Goal: Information Seeking & Learning: Learn about a topic

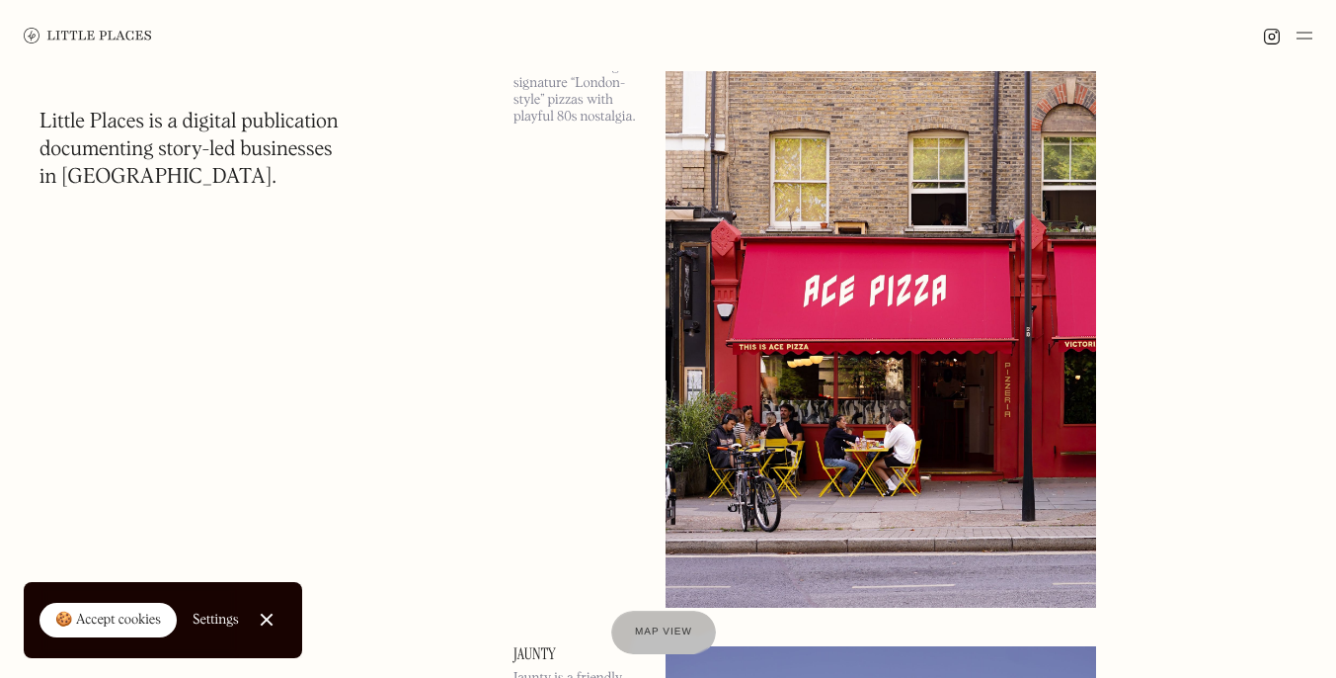
scroll to position [449, 0]
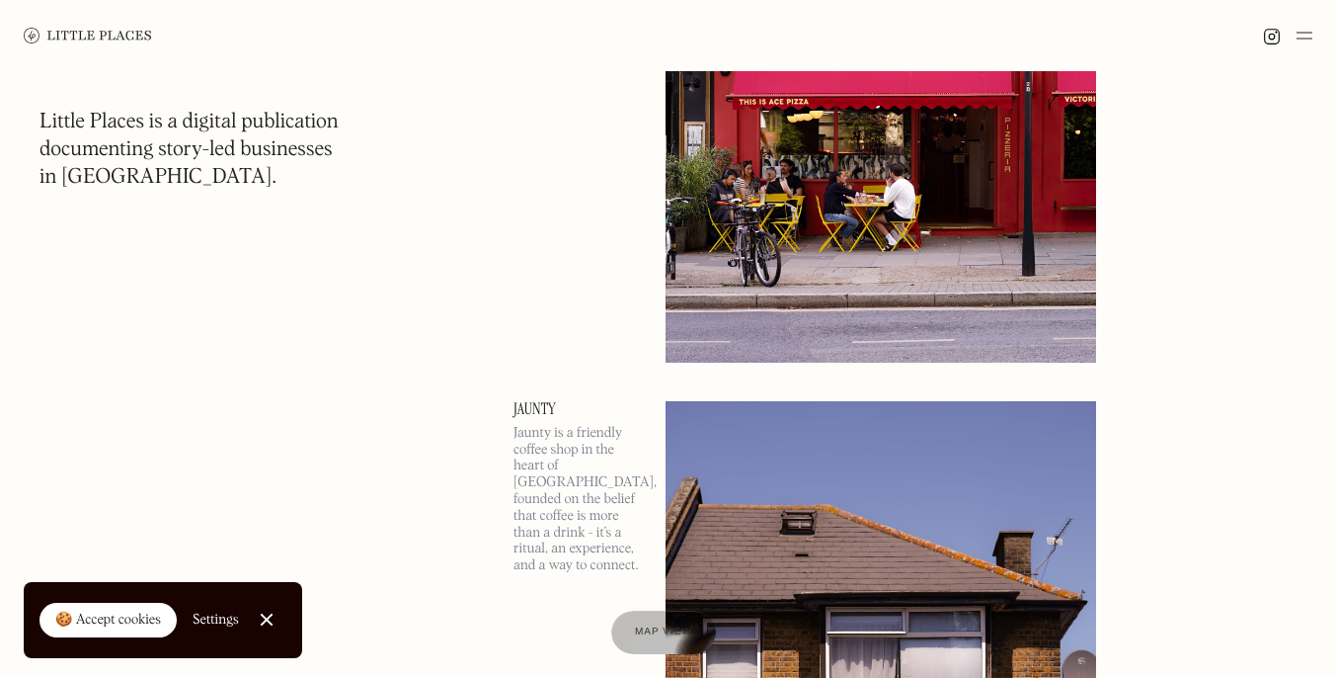
click at [154, 617] on div "🍪 Accept cookies" at bounding box center [108, 620] width 106 height 20
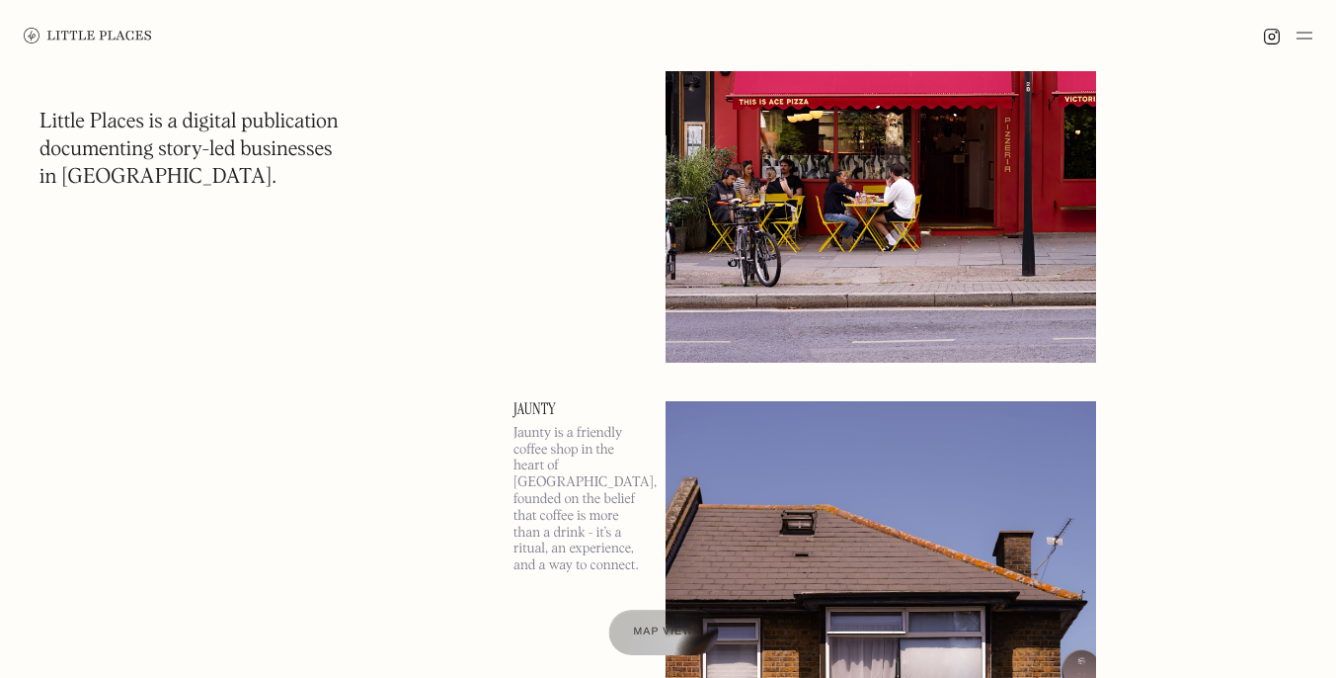
click at [677, 634] on span "Map view" at bounding box center [664, 632] width 60 height 12
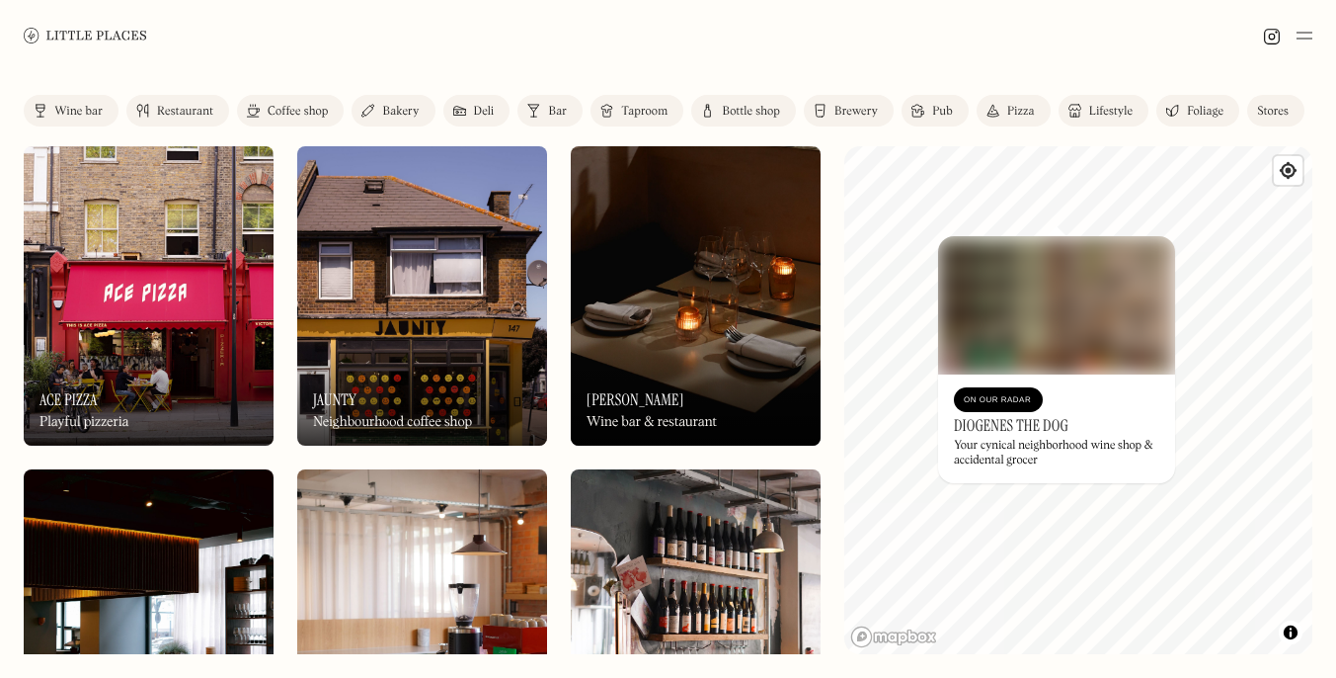
drag, startPoint x: 1074, startPoint y: 420, endPoint x: 373, endPoint y: 3, distance: 815.0
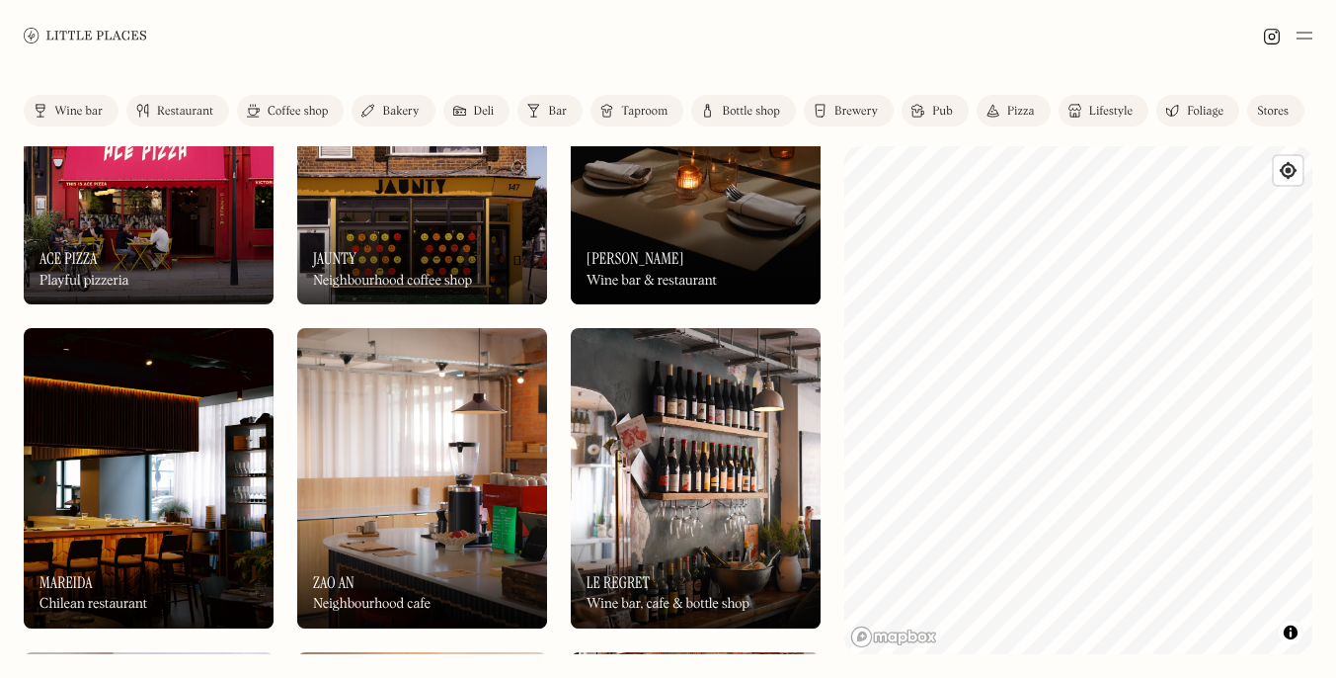
scroll to position [145, 0]
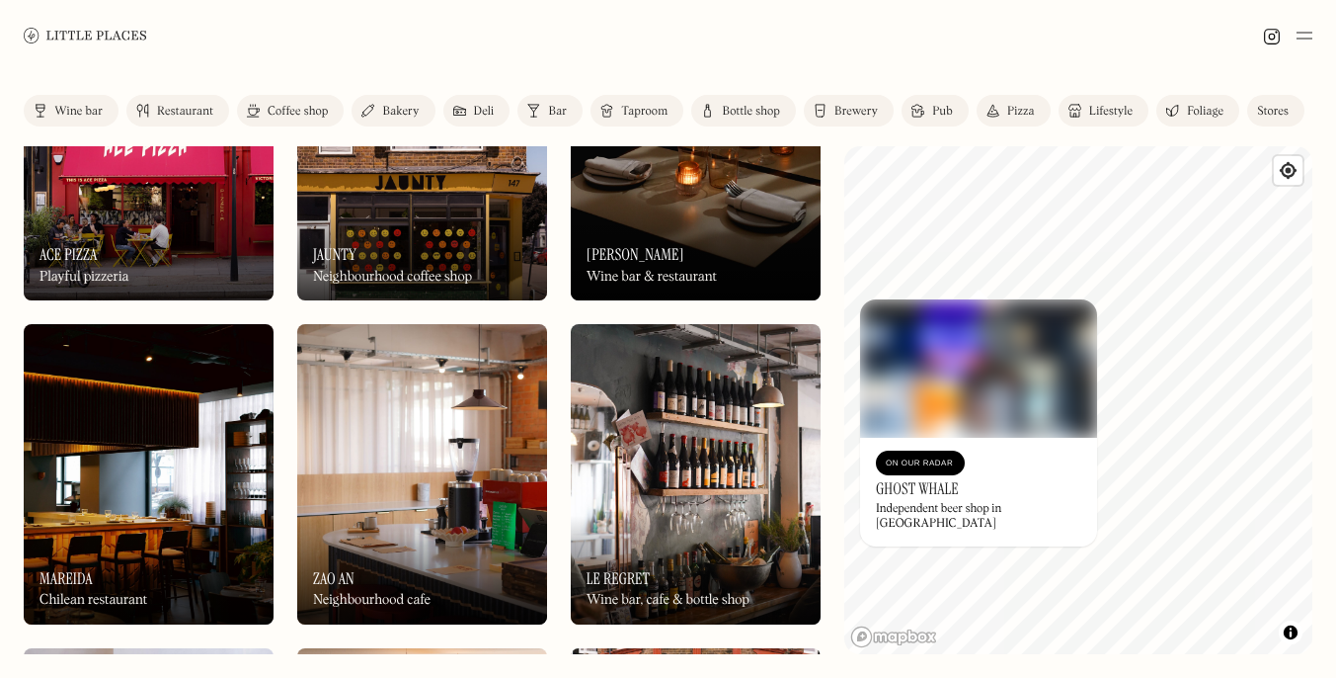
click at [935, 303] on img at bounding box center [978, 368] width 237 height 138
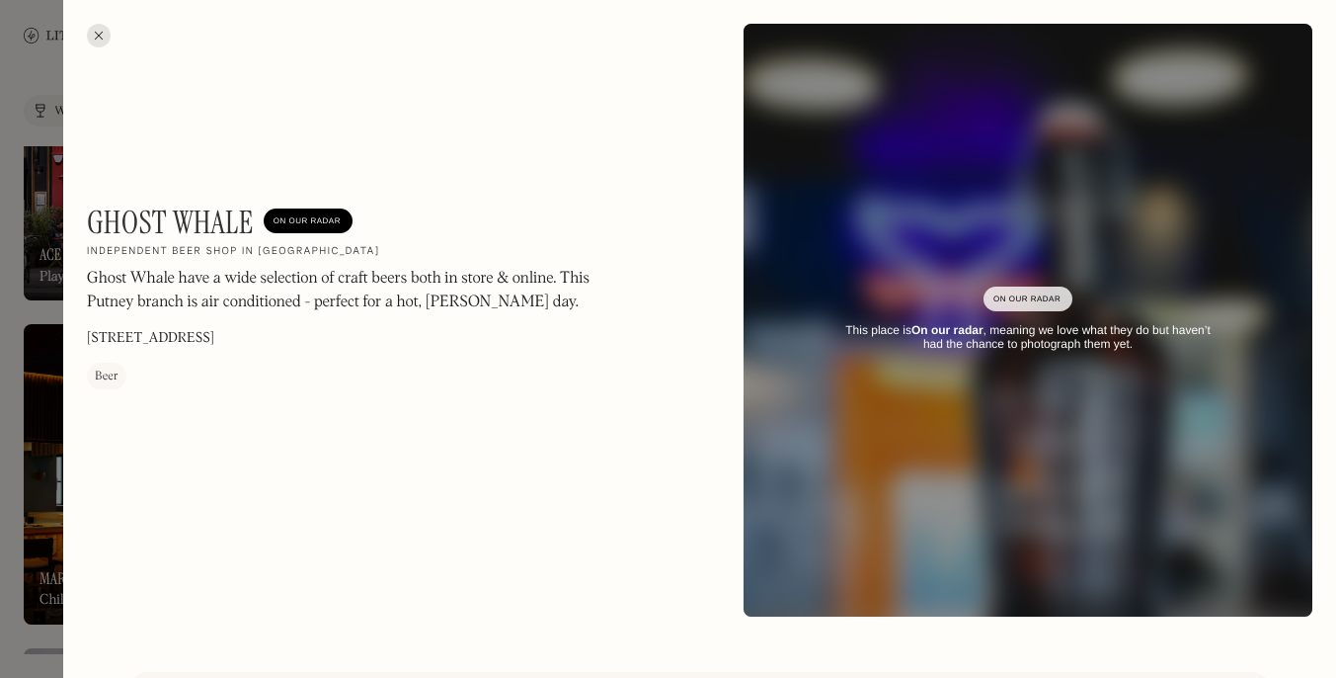
click at [15, 242] on div at bounding box center [668, 339] width 1336 height 678
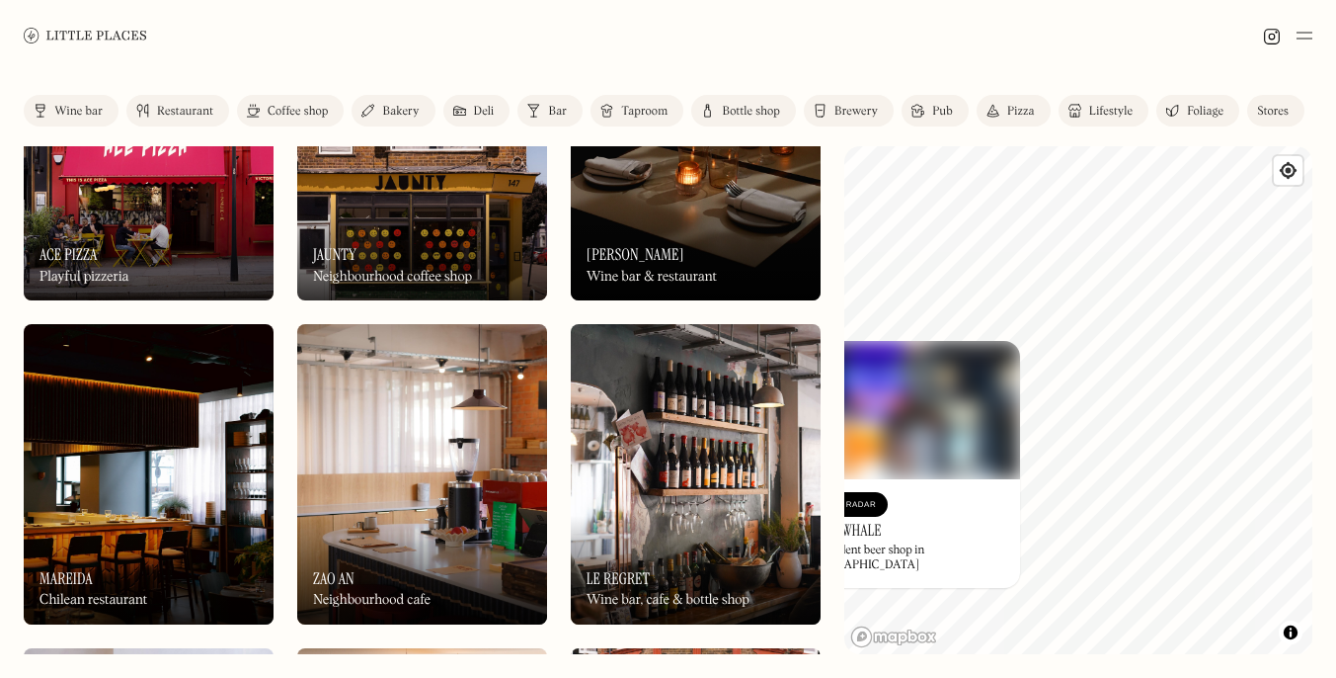
click at [983, 433] on div "© Mapbox © OpenStreetMap Improve this map On Our Radar Ghost Whale Independent …" at bounding box center [1079, 400] width 468 height 508
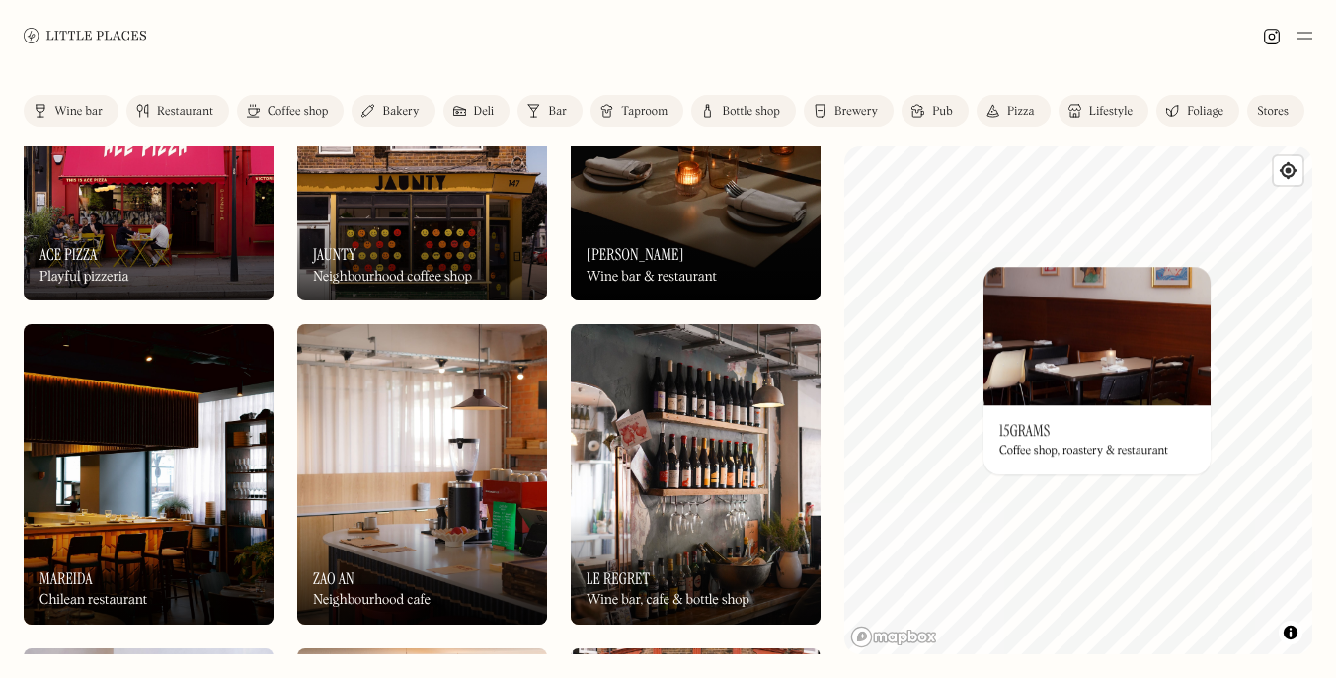
click at [1181, 348] on div "© Mapbox © OpenStreetMap Improve this map On Our Radar 15grams Coffee shop, roa…" at bounding box center [1079, 400] width 468 height 508
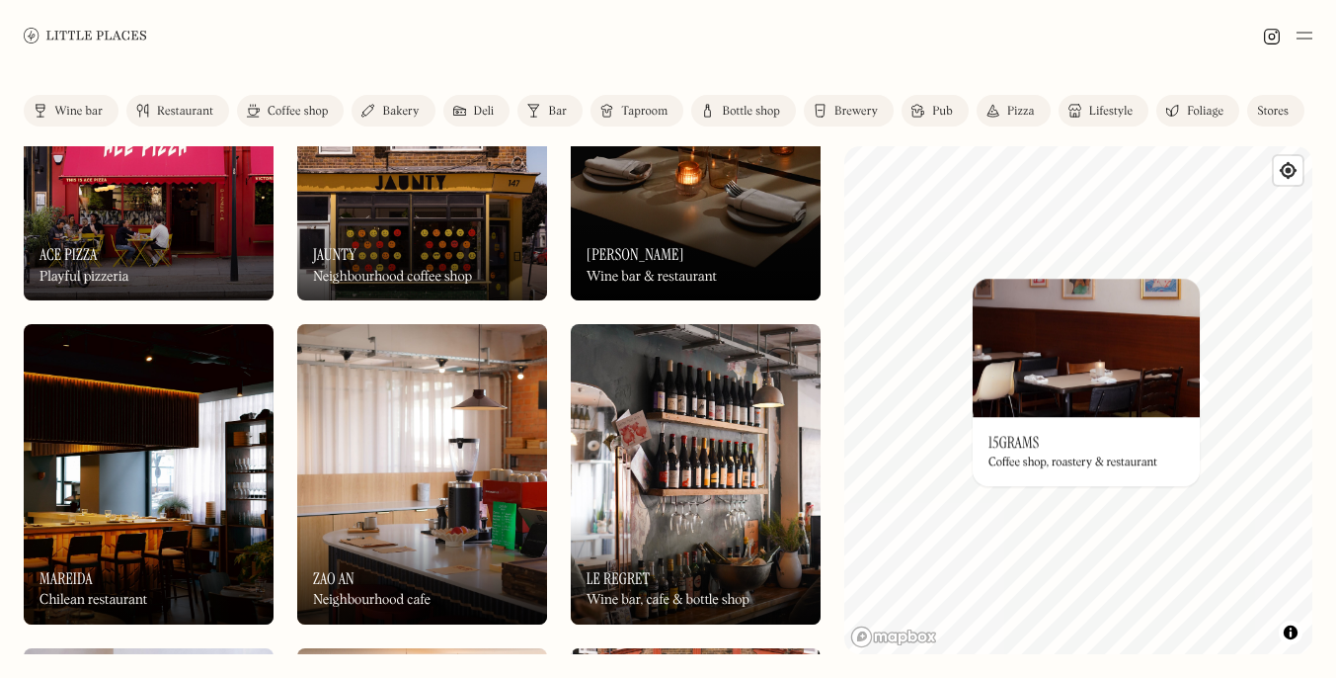
click at [1170, 370] on img at bounding box center [1086, 348] width 227 height 138
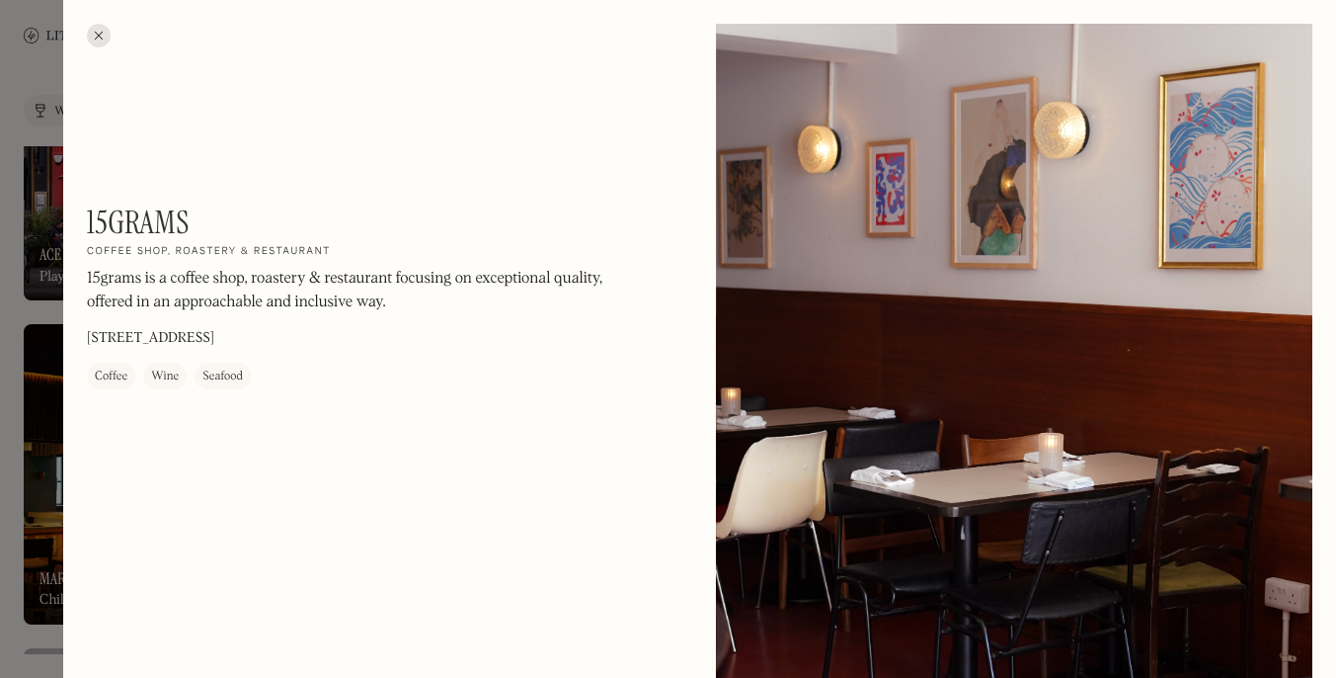
drag, startPoint x: 87, startPoint y: 330, endPoint x: 382, endPoint y: 348, distance: 295.9
click at [382, 348] on div "15grams On Our Radar Coffee shop, roastery & restaurant 15grams is a coffee sho…" at bounding box center [353, 296] width 533 height 186
click at [96, 34] on div at bounding box center [99, 36] width 24 height 24
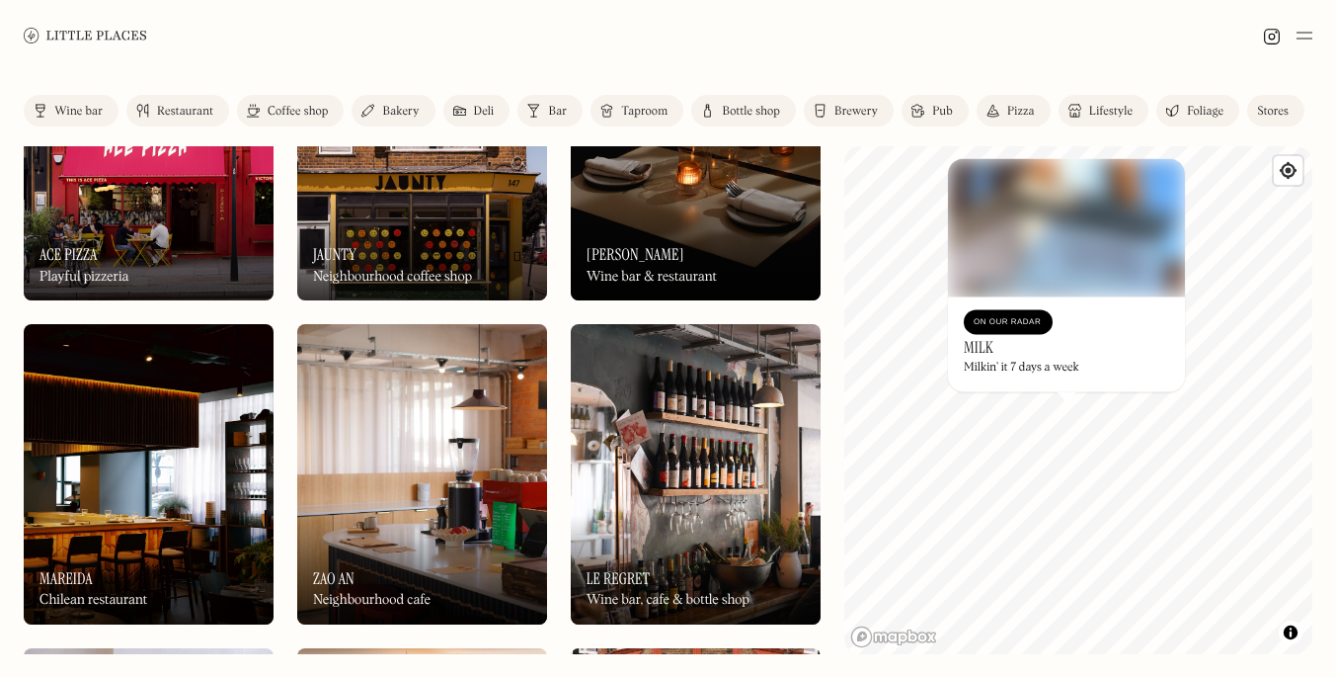
click at [740, 207] on div "On Our Radar Luna Wine bar & restaurant" at bounding box center [696, 246] width 250 height 109
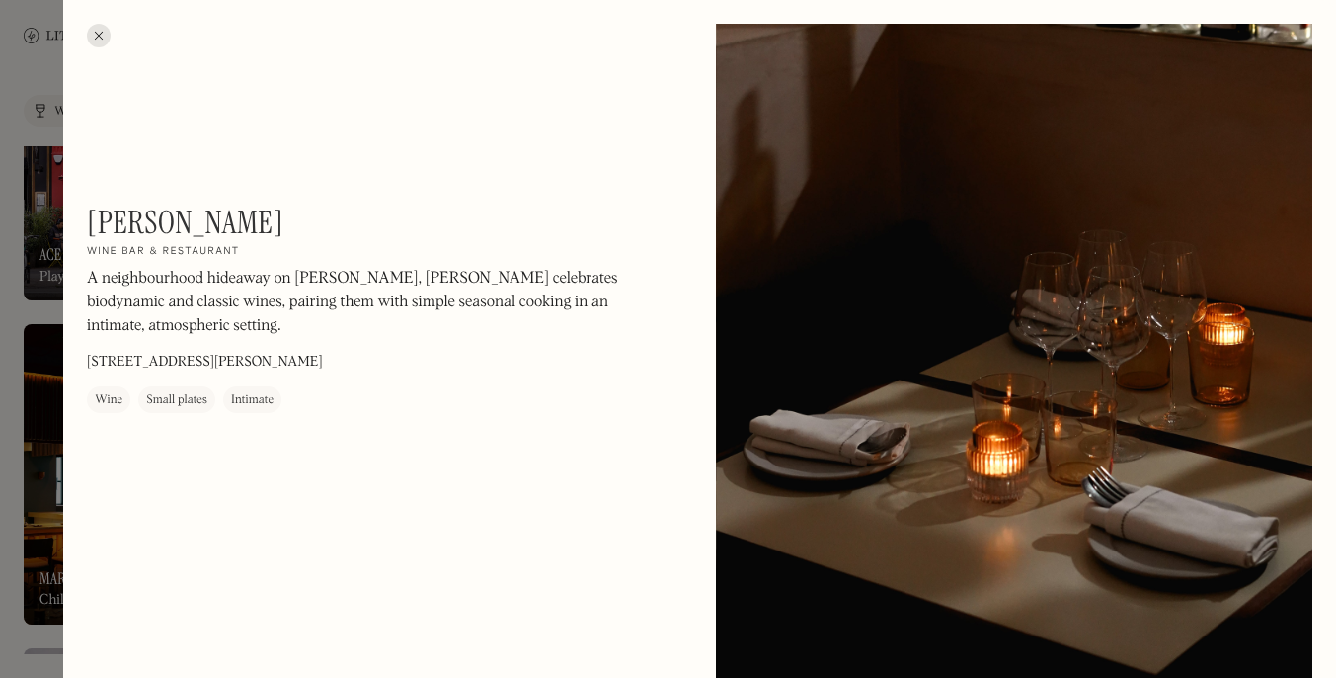
click at [204, 363] on p "Butlers Wharf Bldg, 36 Shad Thames, London SE1 2YE" at bounding box center [205, 362] width 236 height 21
copy p "Butlers Wharf Bldg, 36 Shad Thames, London SE1 2YE"
click at [441, 357] on div "Luna On Our Radar Wine bar & restaurant A neighbourhood hideaway on Shad Thames…" at bounding box center [353, 307] width 533 height 209
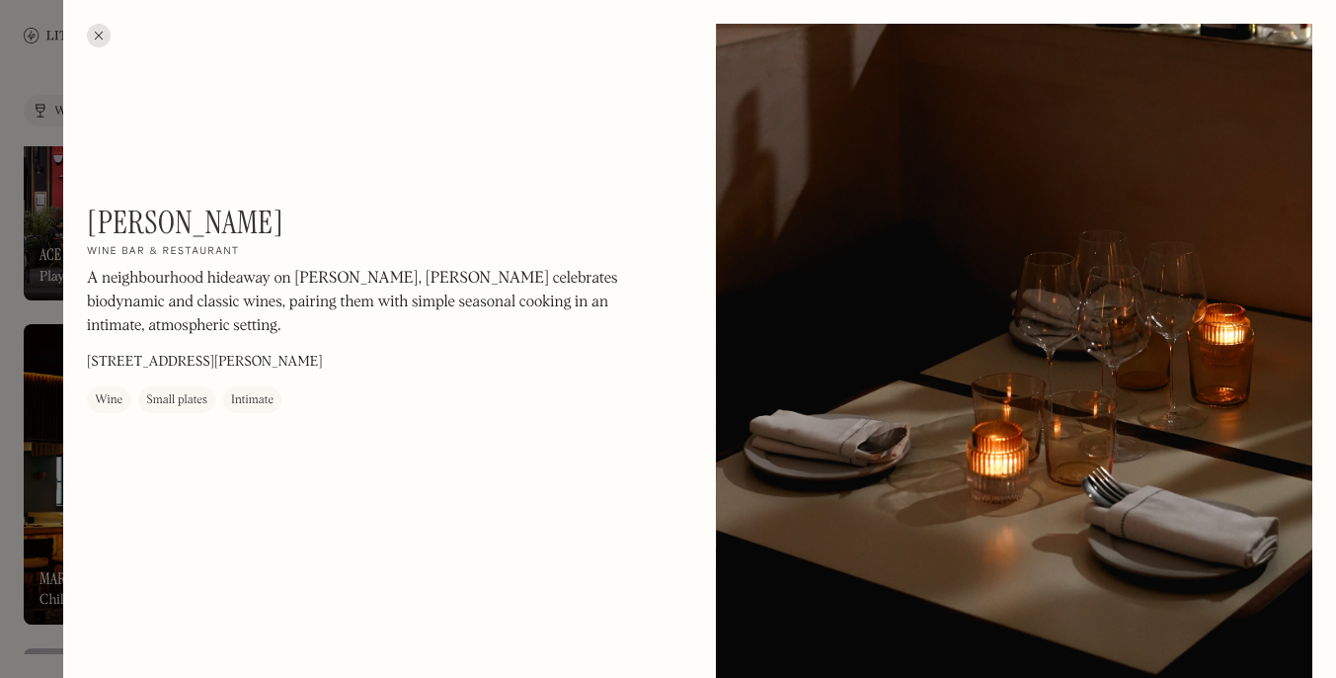
click at [101, 39] on div at bounding box center [99, 36] width 24 height 24
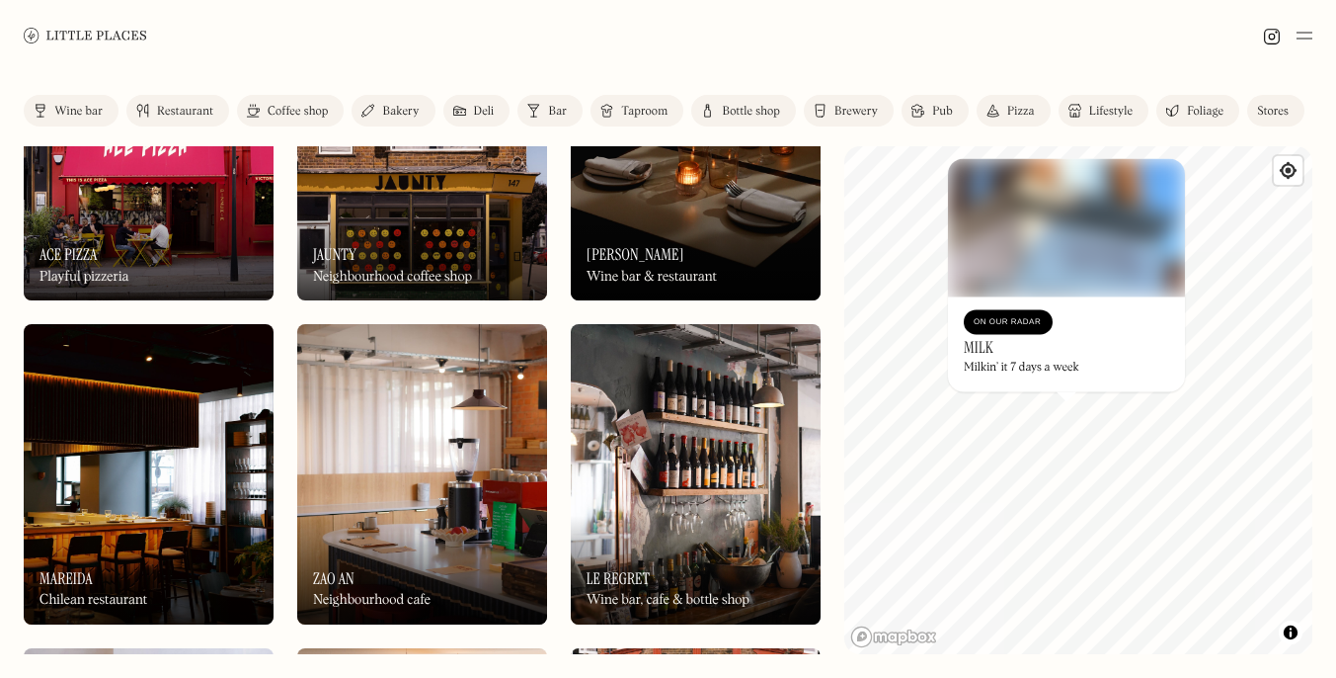
click at [79, 115] on div "Wine bar" at bounding box center [78, 112] width 48 height 12
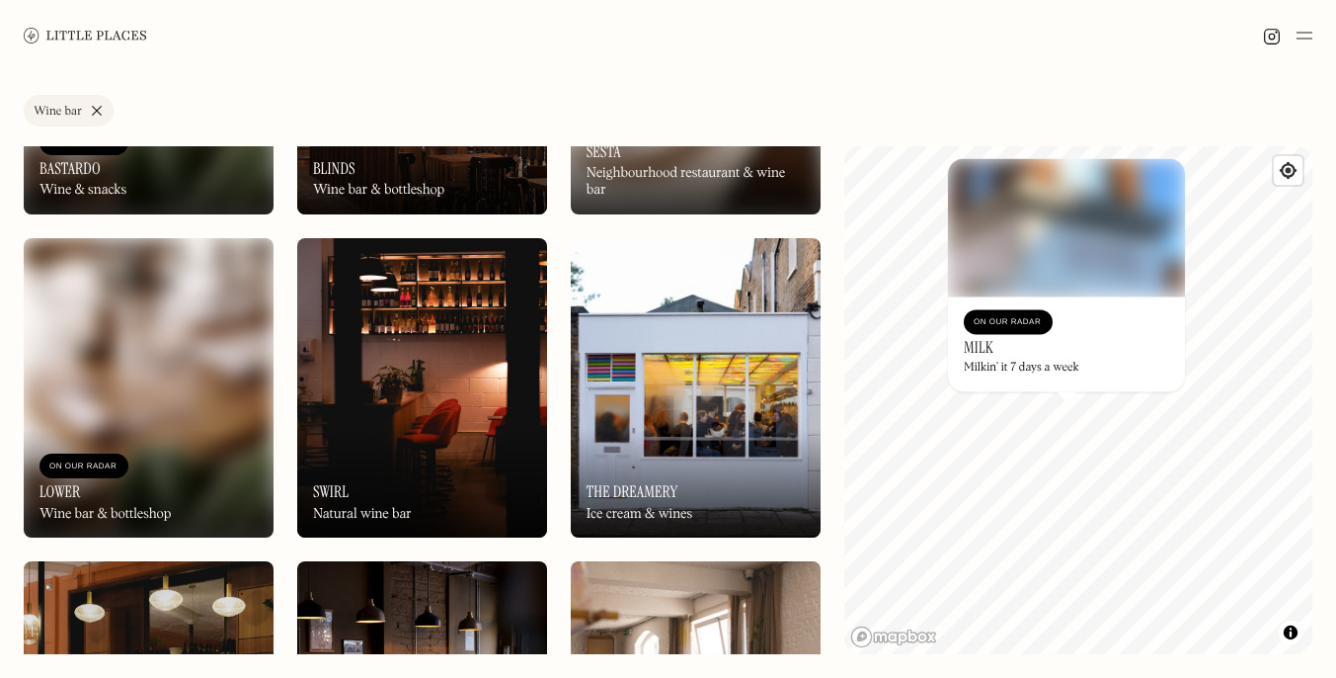
scroll to position [657, 0]
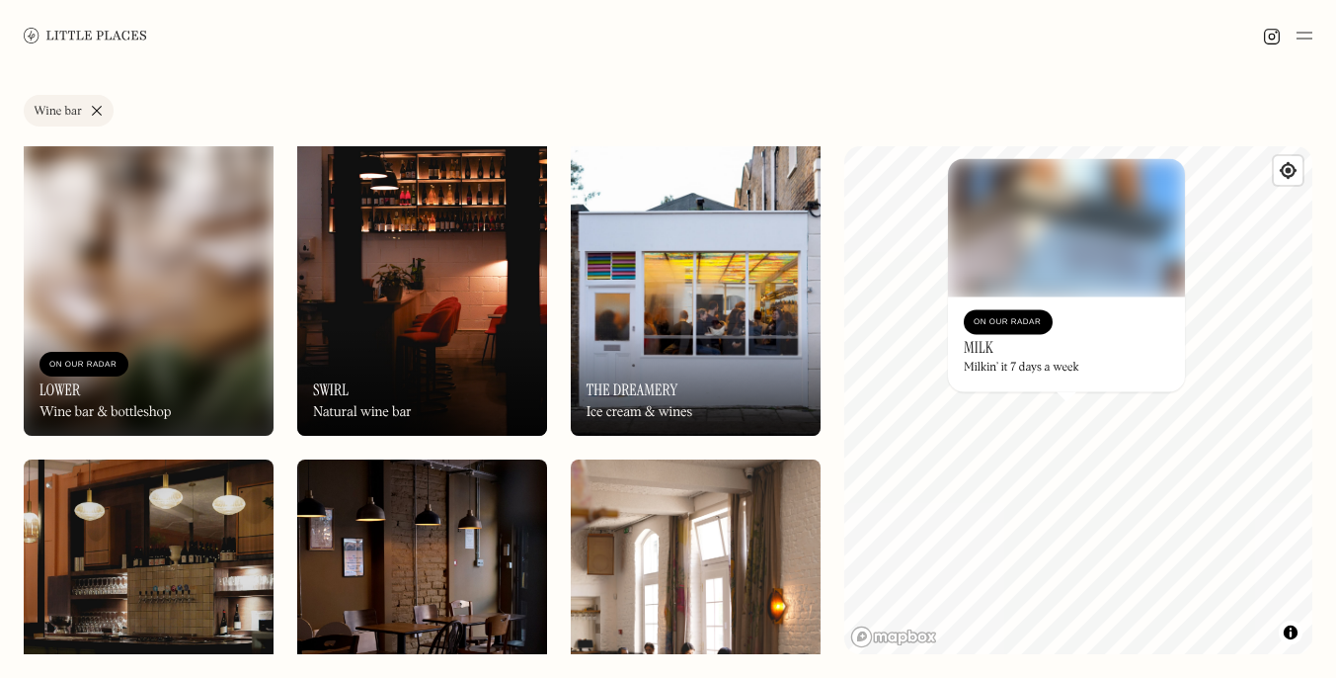
click at [221, 370] on div "On Our Radar Lower Wine bar & bottleshop" at bounding box center [149, 381] width 250 height 109
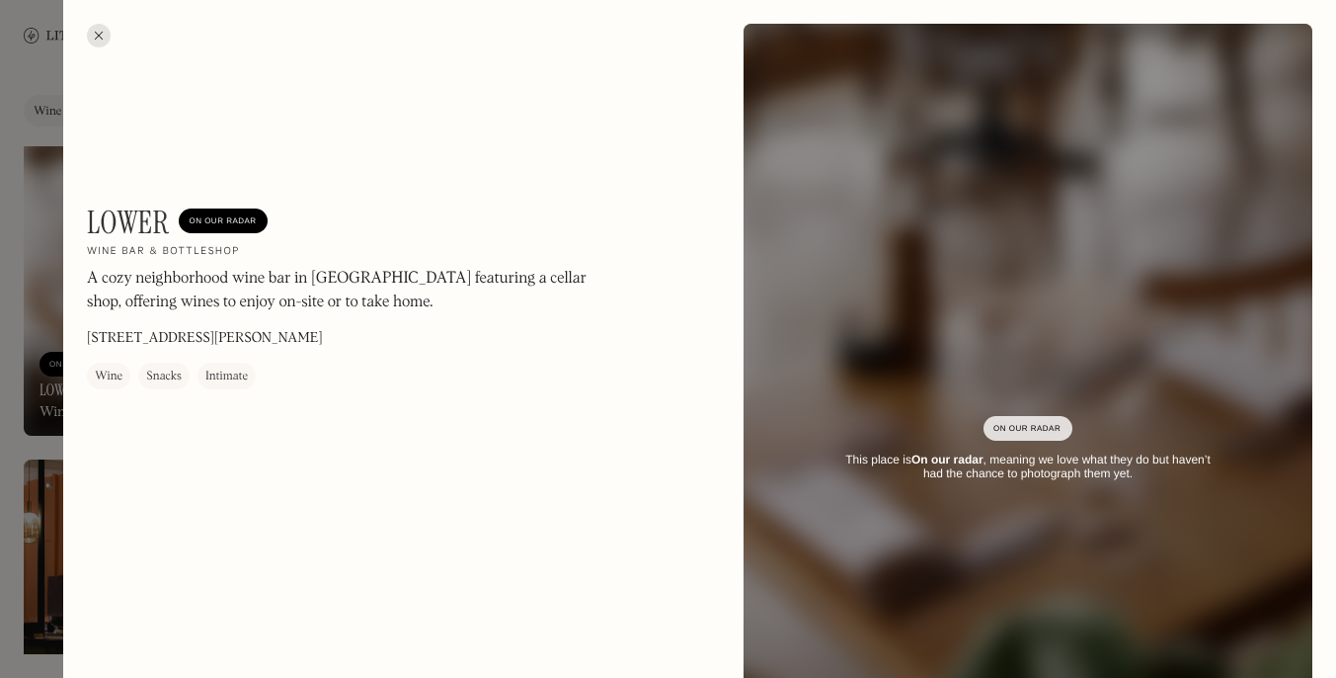
click at [97, 37] on div at bounding box center [99, 36] width 24 height 24
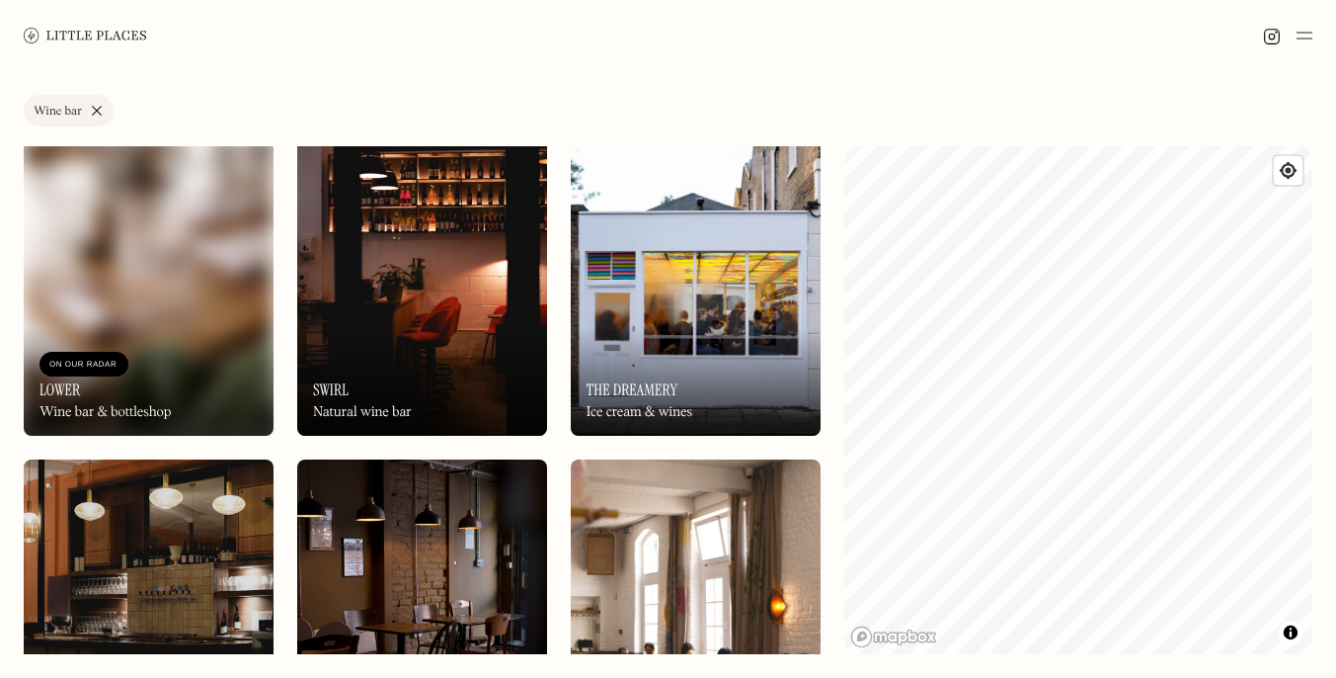
click at [1335, 262] on div "Label Wine bar Wine bar Restaurant Coffee shop Bakery Deli Bar Taproom Bottle s…" at bounding box center [668, 374] width 1336 height 606
click at [99, 105] on link "Wine bar" at bounding box center [69, 111] width 90 height 32
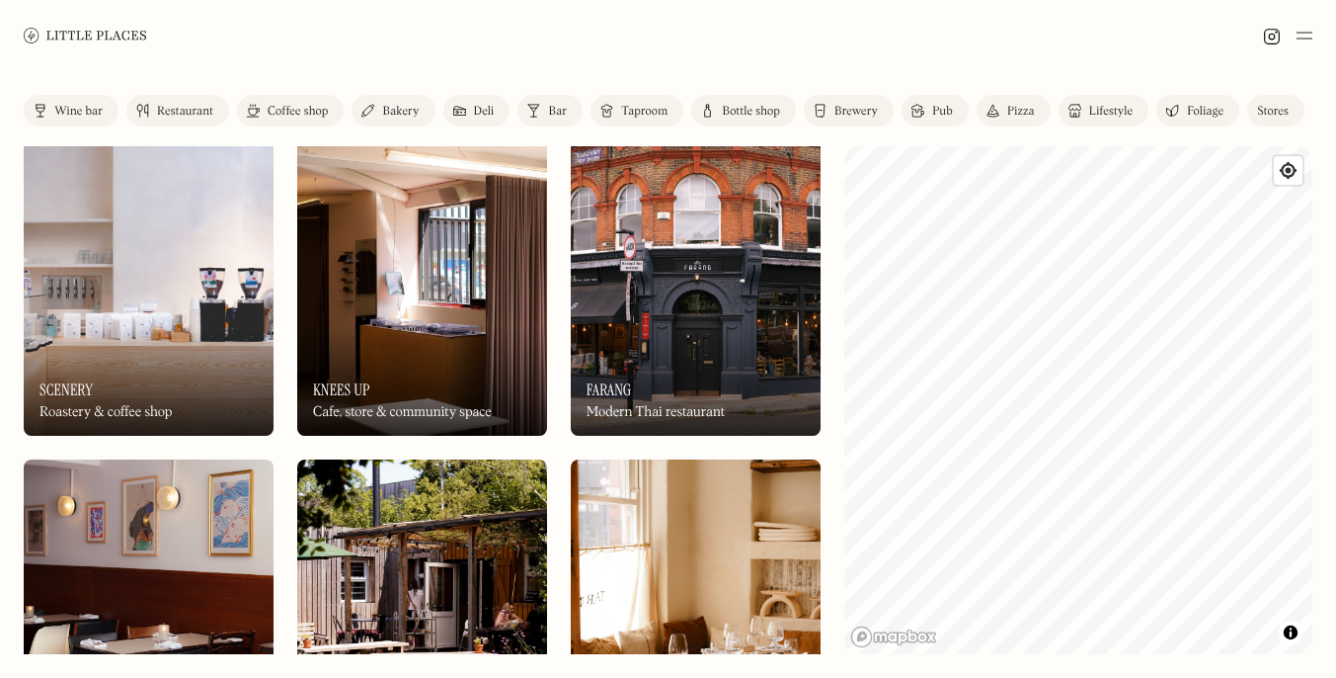
click at [264, 114] on link "Coffee shop" at bounding box center [290, 111] width 107 height 32
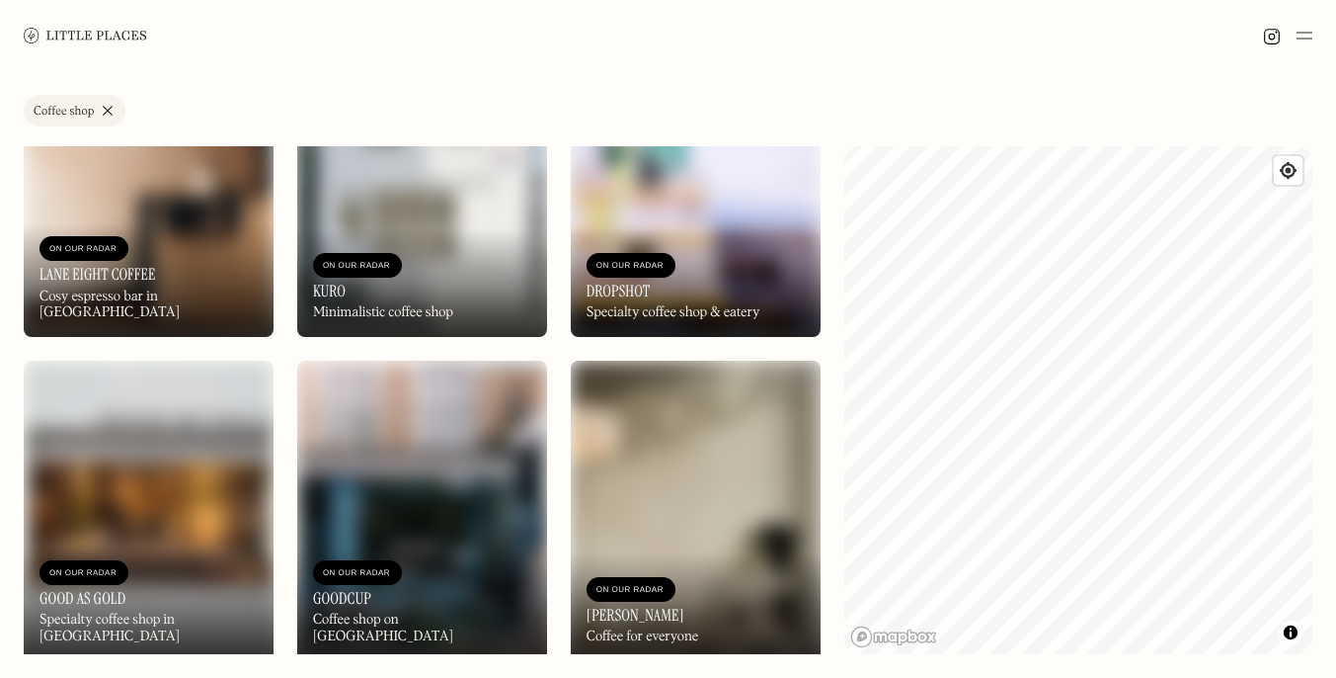
scroll to position [3665, 0]
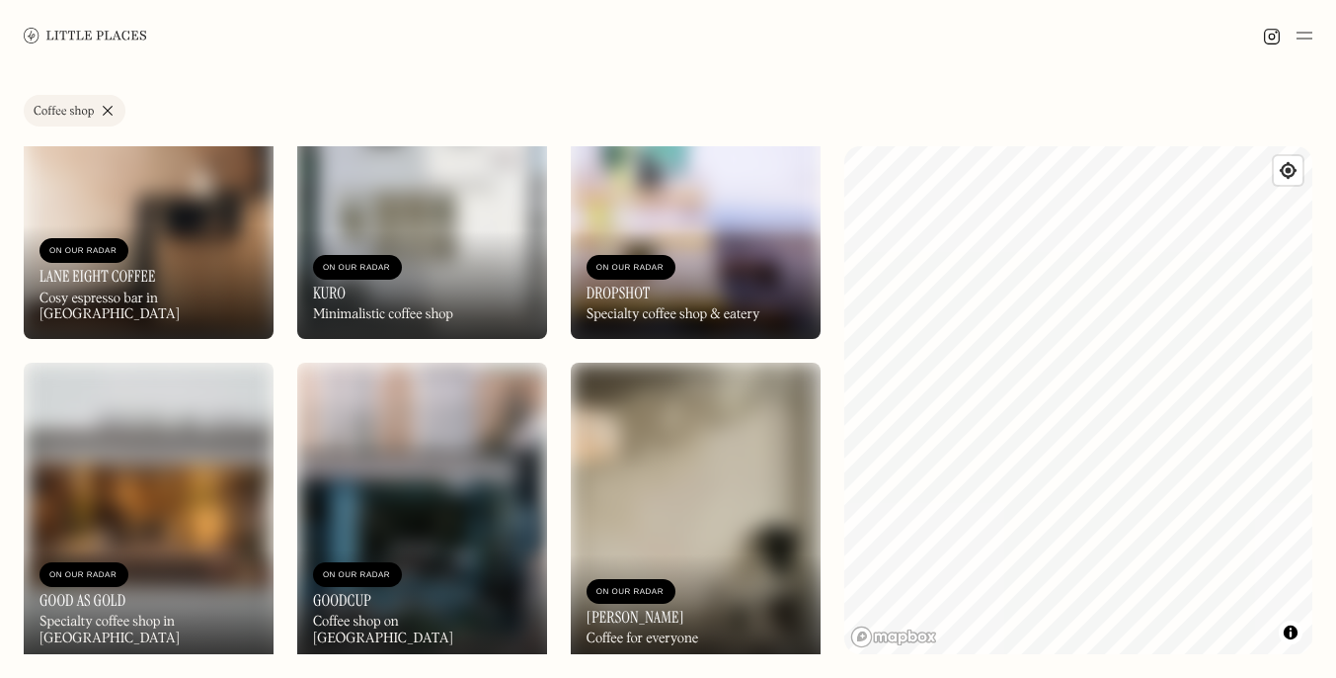
click at [739, 226] on img at bounding box center [696, 189] width 250 height 299
